Goal: Information Seeking & Learning: Learn about a topic

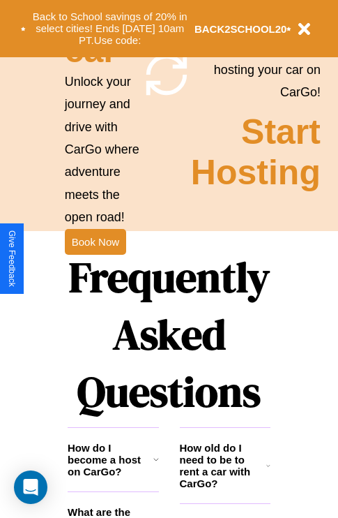
scroll to position [1691, 0]
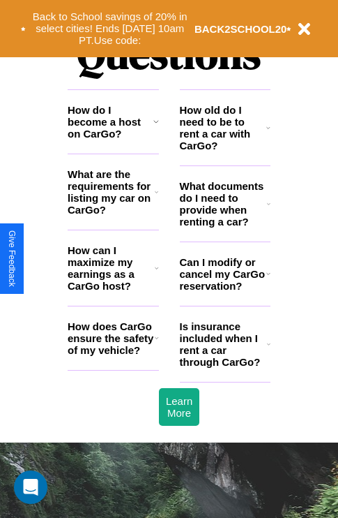
click at [113, 140] on h3 "How do I become a host on CarGo?" at bounding box center [111, 122] width 86 height 36
click at [225, 150] on h3 "How old do I need to be to rent a car with CarGo?" at bounding box center [223, 127] width 87 height 47
click at [113, 356] on h3 "How does CarGo ensure the safety of my vehicle?" at bounding box center [111, 338] width 87 height 36
click at [156, 197] on icon at bounding box center [156, 191] width 3 height 11
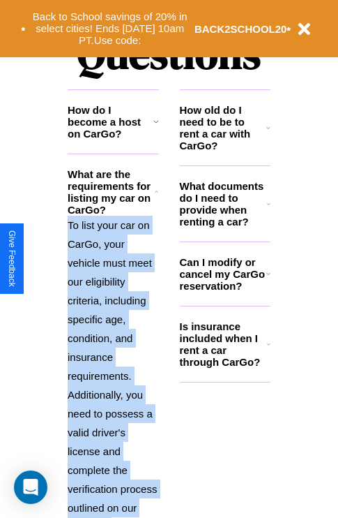
scroll to position [1887, 0]
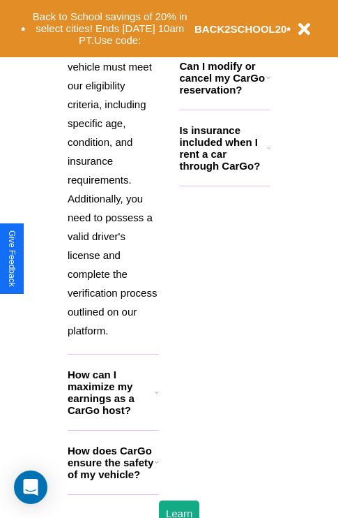
click at [113, 480] on h3 "How does CarGo ensure the safety of my vehicle?" at bounding box center [111, 462] width 87 height 36
click at [156, 18] on button "Back to School savings of 20% in select cities! Ends [DATE] 10am PT. Use code:" at bounding box center [110, 28] width 169 height 43
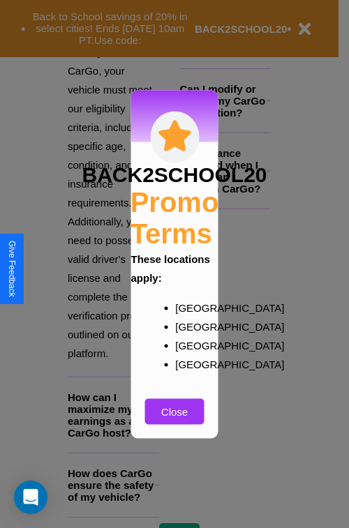
click at [268, 100] on div at bounding box center [174, 264] width 349 height 528
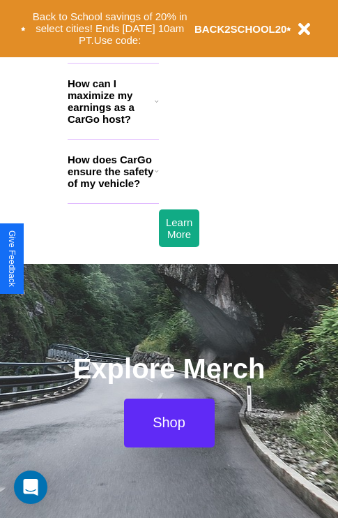
scroll to position [1701, 0]
